Goal: Find specific page/section: Find specific page/section

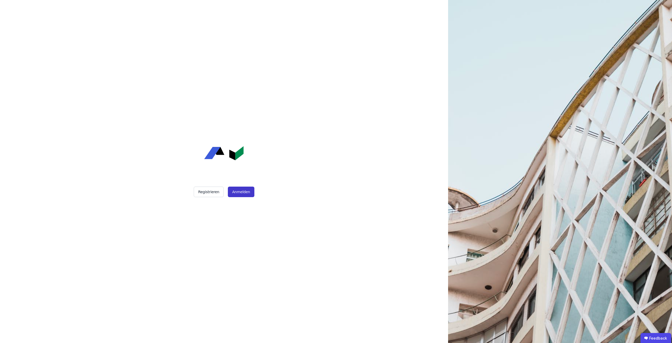
click at [239, 193] on button "Anmelden" at bounding box center [241, 191] width 26 height 11
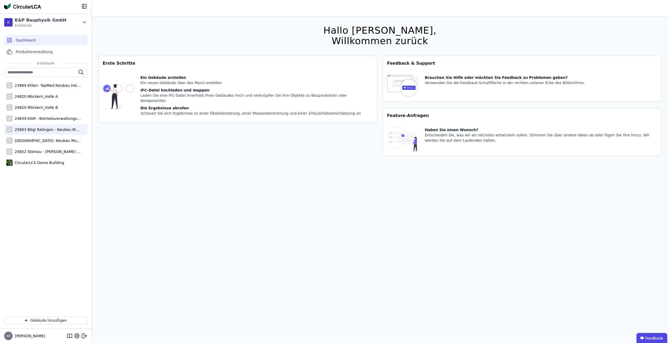
click at [55, 131] on div "25803 Bögl Ratingen - Neubau Multi-User Center" at bounding box center [47, 129] width 68 height 5
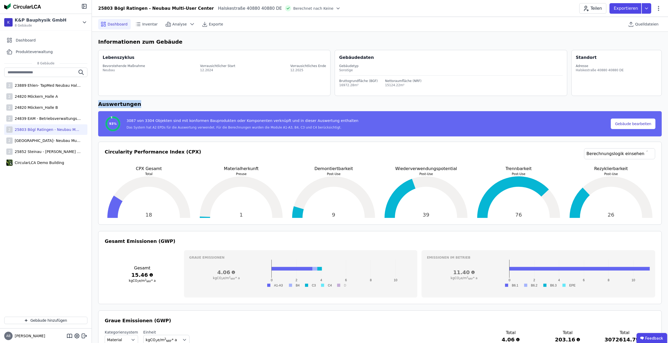
drag, startPoint x: 97, startPoint y: 102, endPoint x: 137, endPoint y: 107, distance: 39.7
click at [137, 107] on h6 "Auswertungen" at bounding box center [380, 104] width 564 height 8
click at [645, 9] on icon at bounding box center [646, 8] width 9 height 11
click at [506, 31] on div "Dashboard Inventar Analyse Exporte Quelldateien" at bounding box center [380, 24] width 564 height 14
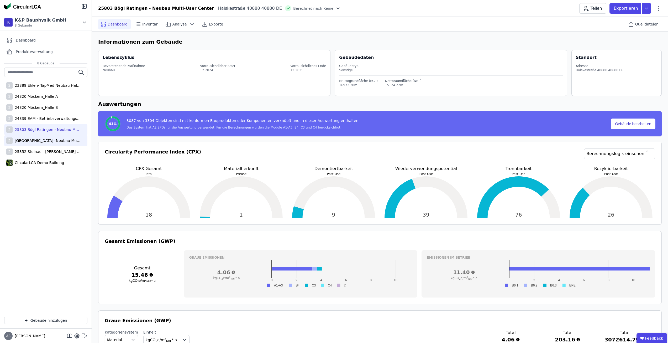
click at [31, 139] on div "[GEOGRAPHIC_DATA]- Neubau Multi-User Center" at bounding box center [47, 140] width 68 height 5
